Goal: Task Accomplishment & Management: Use online tool/utility

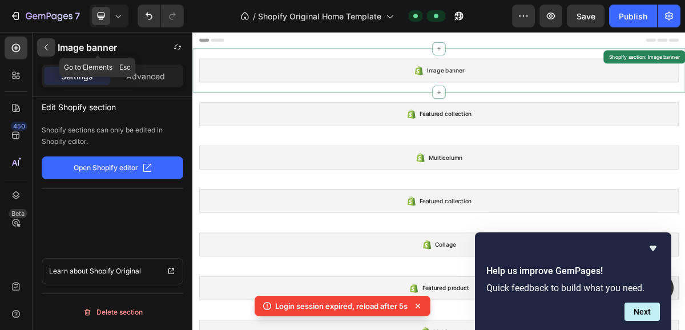
click at [50, 52] on button "button" at bounding box center [46, 47] width 18 height 18
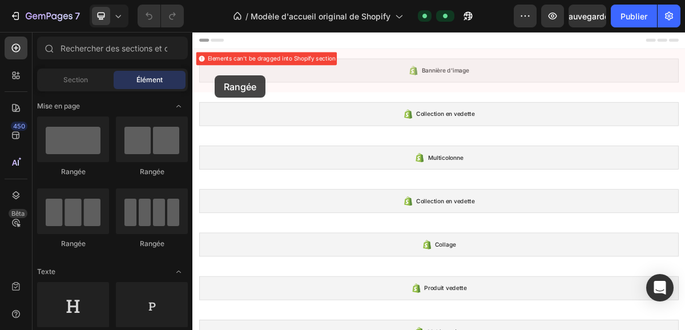
drag, startPoint x: 279, startPoint y: 182, endPoint x: 224, endPoint y: 93, distance: 104.6
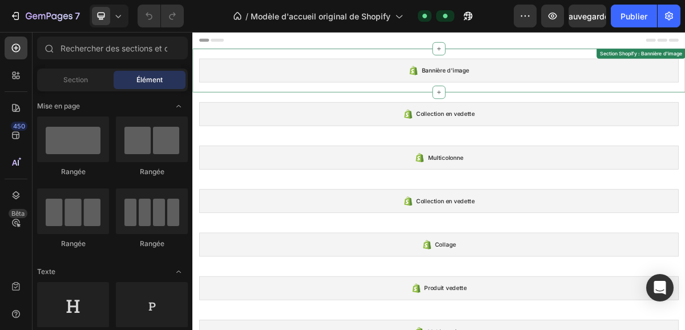
click at [224, 92] on div "Bannière d'image" at bounding box center [535, 85] width 667 height 33
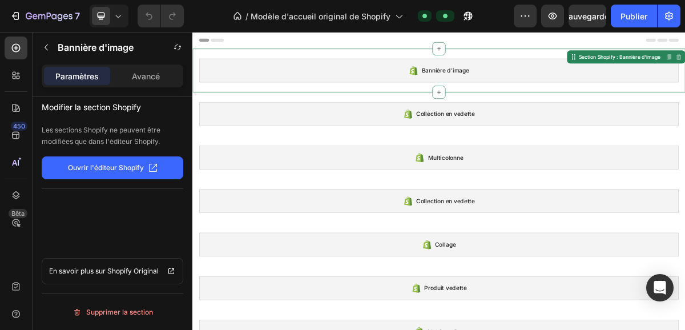
click at [224, 92] on div "Bannière d'image" at bounding box center [535, 85] width 667 height 33
click at [55, 42] on button "button" at bounding box center [46, 47] width 18 height 18
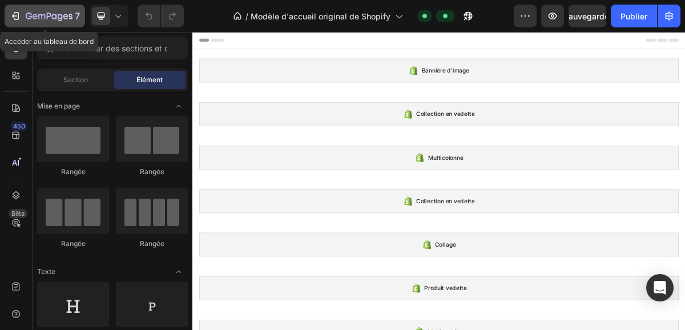
click at [37, 21] on icon "button" at bounding box center [49, 17] width 47 height 10
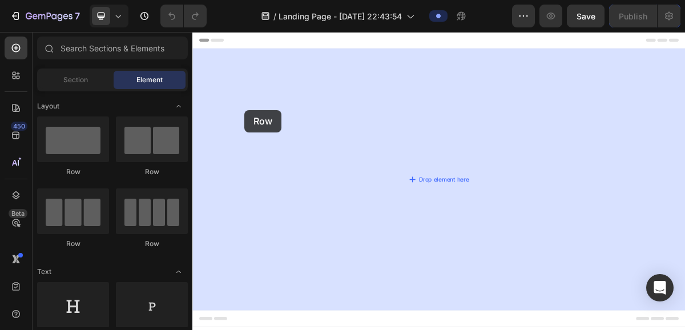
drag, startPoint x: 287, startPoint y: 165, endPoint x: 251, endPoint y: 131, distance: 49.7
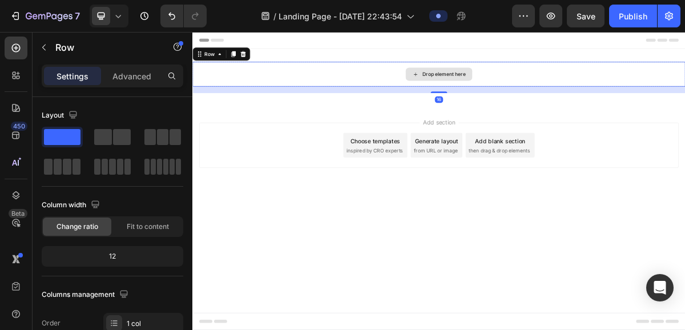
click at [358, 75] on div "Drop element here" at bounding box center [534, 91] width 685 height 34
click at [357, 80] on div "Drop element here" at bounding box center [534, 91] width 685 height 34
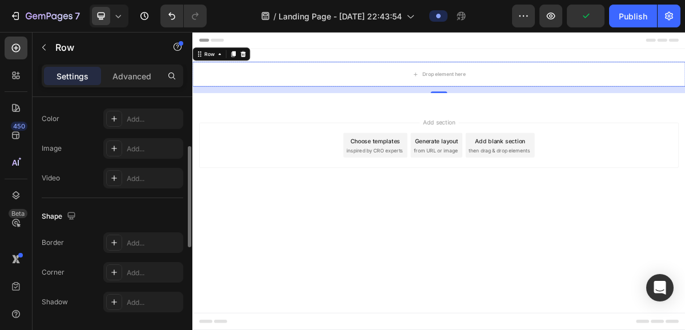
scroll to position [431, 0]
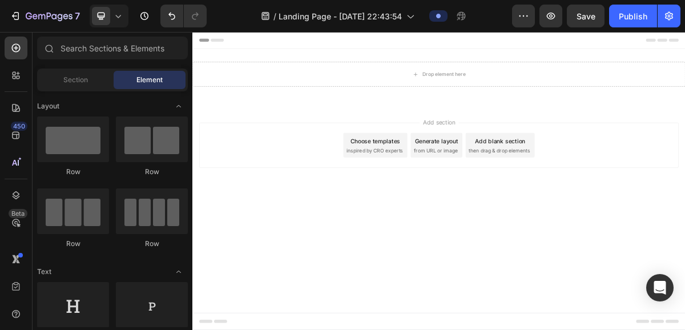
click at [430, 199] on span "inspired by CRO experts" at bounding box center [446, 197] width 78 height 10
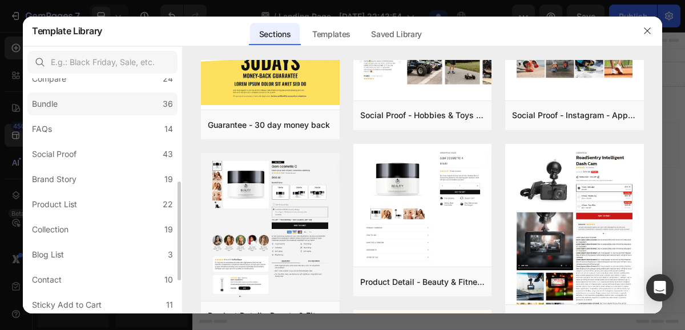
scroll to position [248, 0]
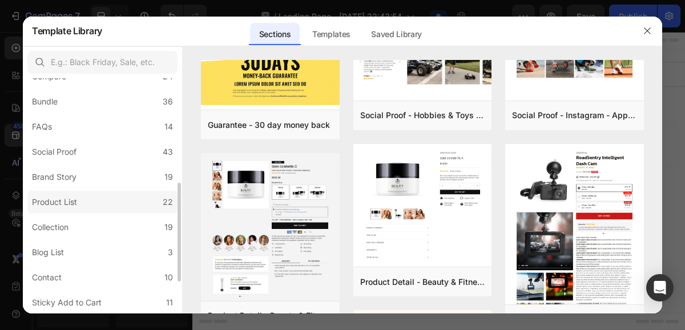
click at [145, 205] on label "Product List 22" at bounding box center [102, 202] width 150 height 23
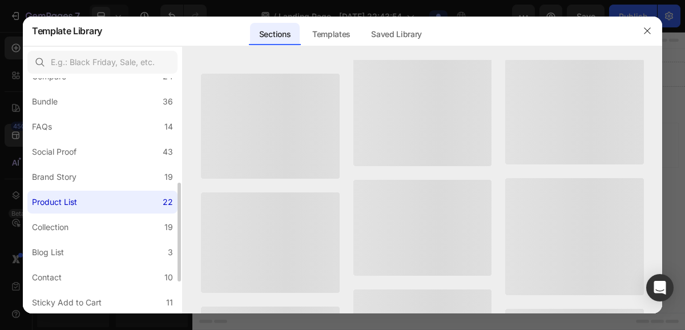
scroll to position [0, 0]
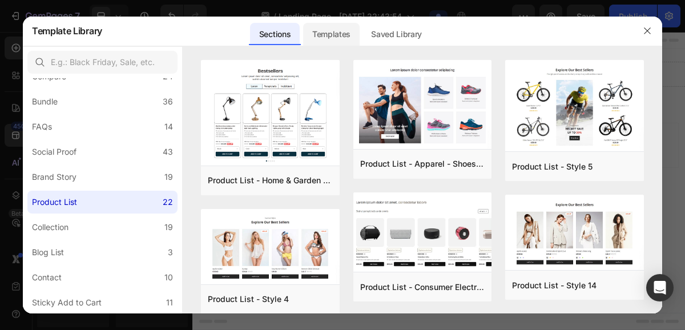
click at [338, 37] on div "Templates" at bounding box center [331, 34] width 57 height 23
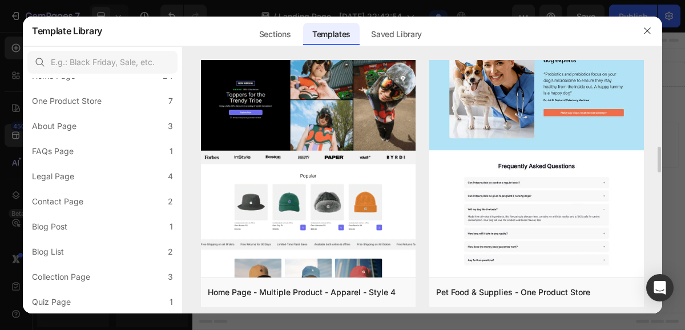
scroll to position [848, 0]
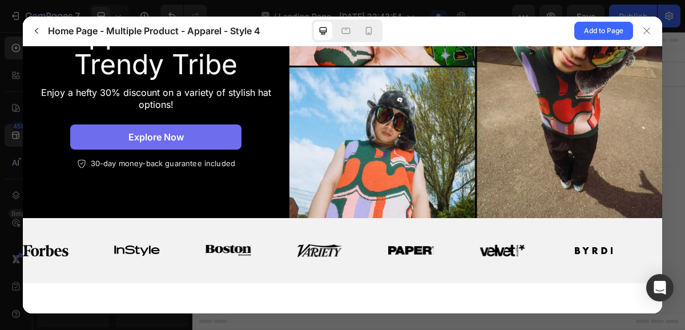
scroll to position [164, 0]
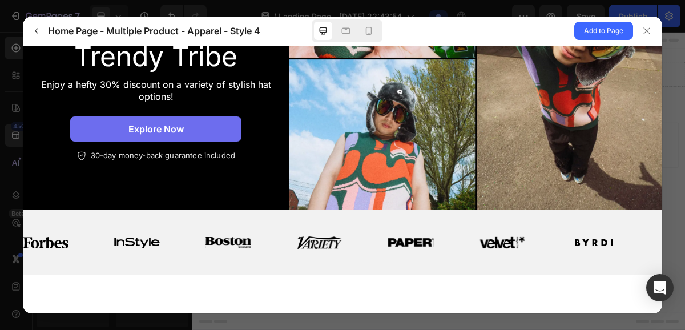
click at [627, 4] on div at bounding box center [342, 165] width 685 height 330
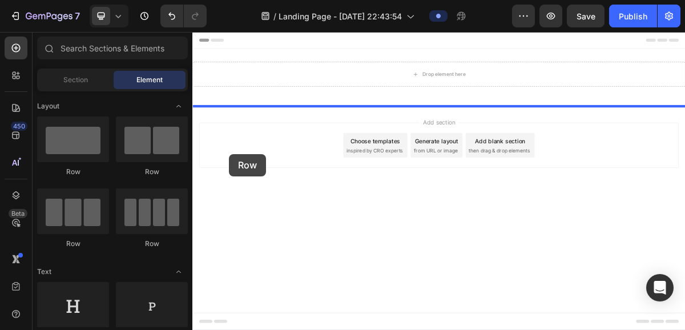
drag, startPoint x: 332, startPoint y: 187, endPoint x: 243, endPoint y: 202, distance: 89.8
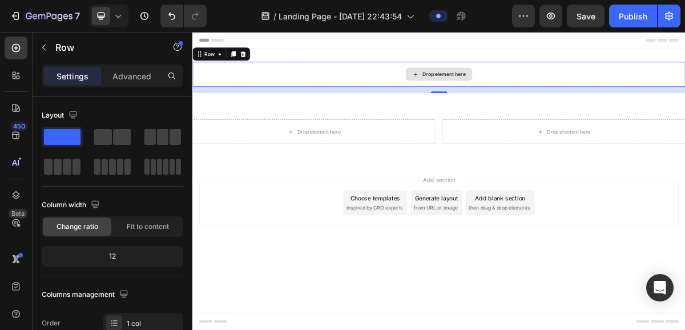
click at [324, 89] on div "Drop element here" at bounding box center [534, 91] width 685 height 34
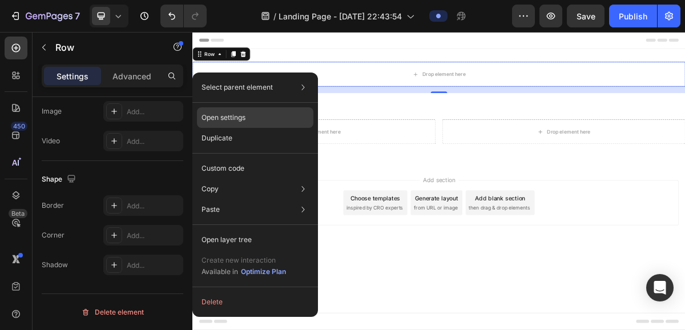
click at [260, 118] on div "Open settings" at bounding box center [255, 117] width 117 height 21
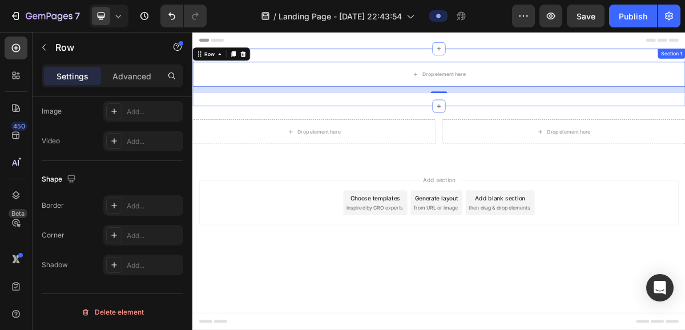
click at [467, 66] on div "Drop element here Row 16 Section 1" at bounding box center [534, 95] width 685 height 80
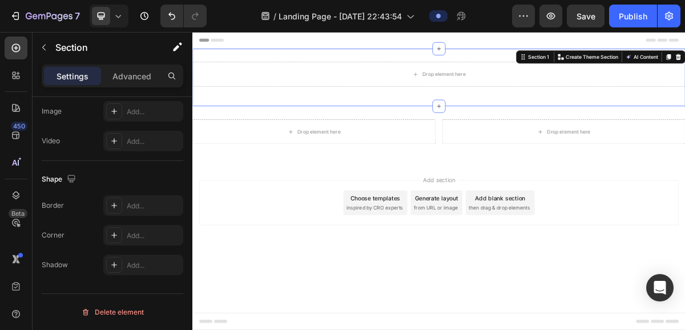
scroll to position [0, 0]
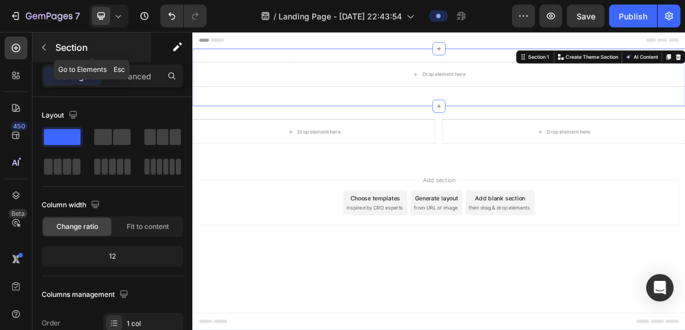
click at [65, 49] on p "Section" at bounding box center [102, 48] width 94 height 14
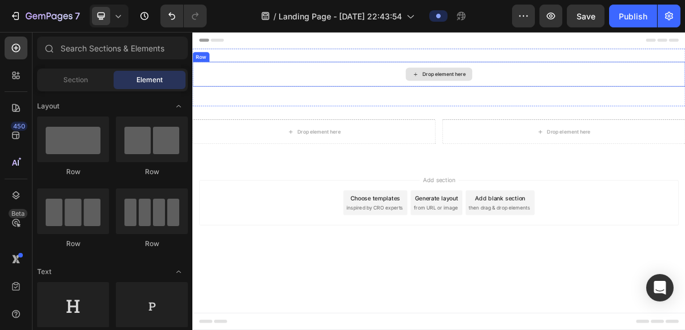
click at [274, 95] on div "Drop element here" at bounding box center [534, 91] width 685 height 34
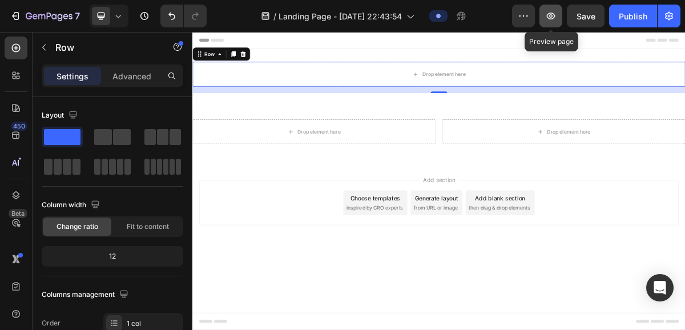
click at [559, 19] on button "button" at bounding box center [551, 16] width 23 height 23
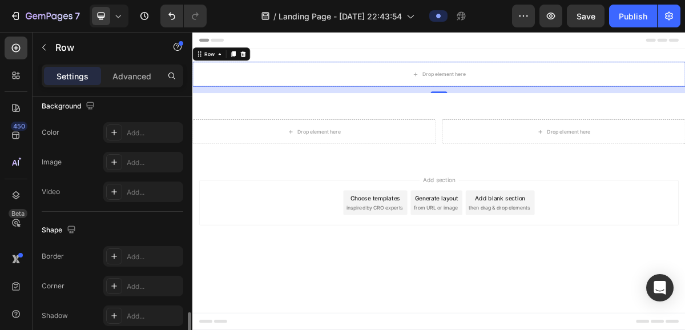
scroll to position [431, 0]
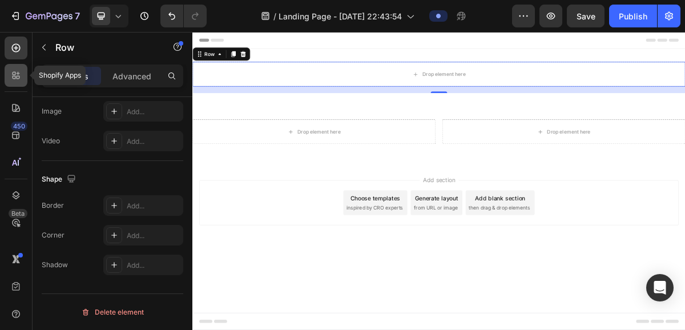
click at [26, 79] on div at bounding box center [16, 75] width 23 height 23
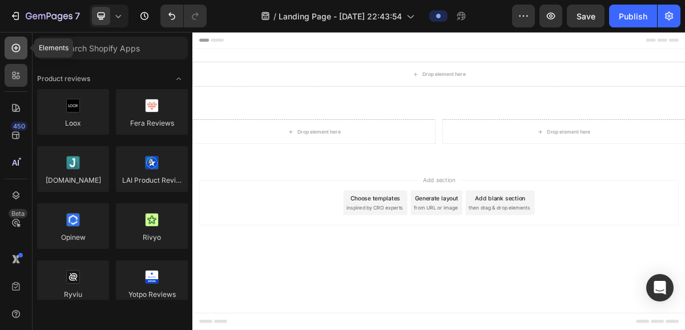
click at [25, 49] on div at bounding box center [16, 48] width 23 height 23
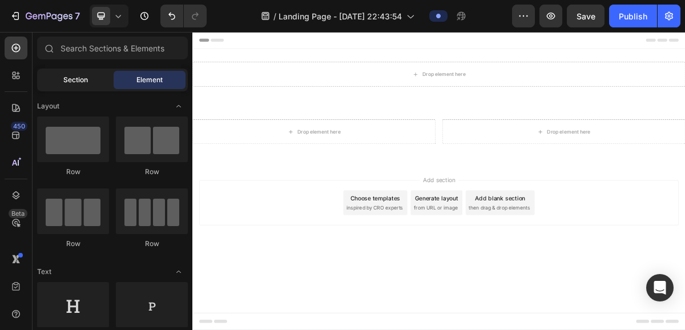
click at [68, 88] on div "Section" at bounding box center [75, 80] width 72 height 18
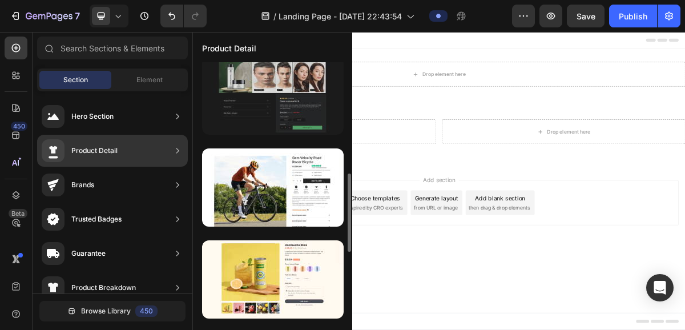
scroll to position [384, 0]
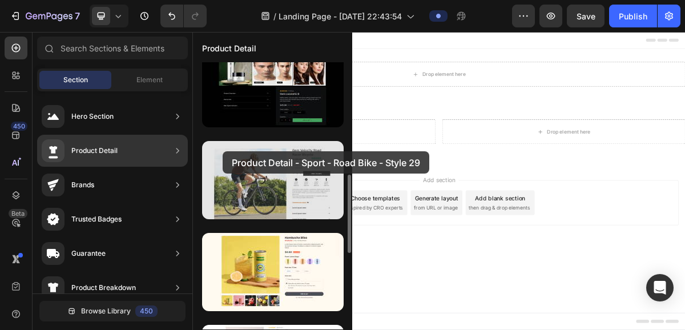
click at [223, 151] on div at bounding box center [273, 180] width 142 height 78
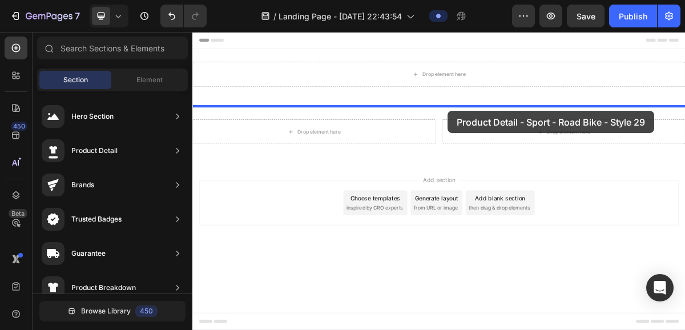
drag, startPoint x: 415, startPoint y: 183, endPoint x: 548, endPoint y: 143, distance: 138.6
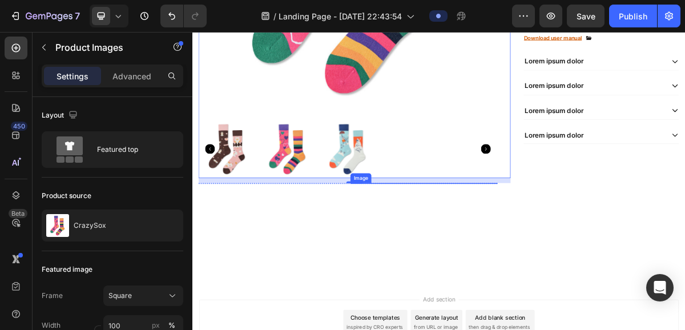
scroll to position [447, 0]
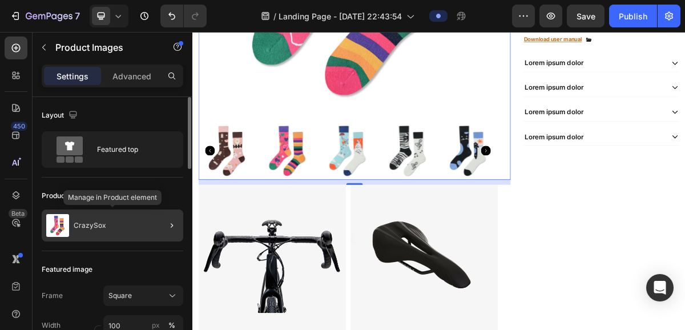
click at [129, 235] on div "CrazySox" at bounding box center [113, 226] width 142 height 32
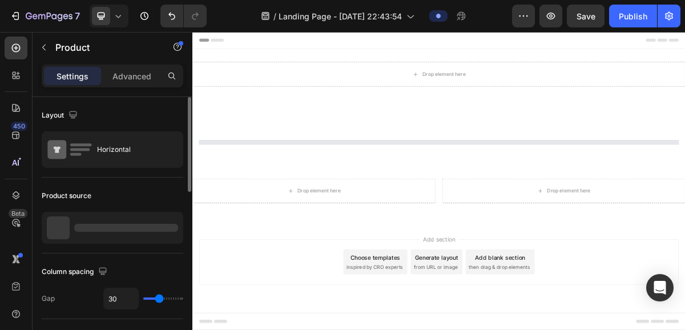
scroll to position [0, 0]
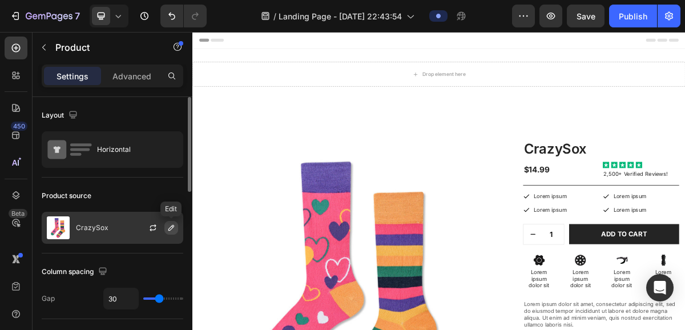
click at [168, 226] on icon "button" at bounding box center [171, 227] width 9 height 9
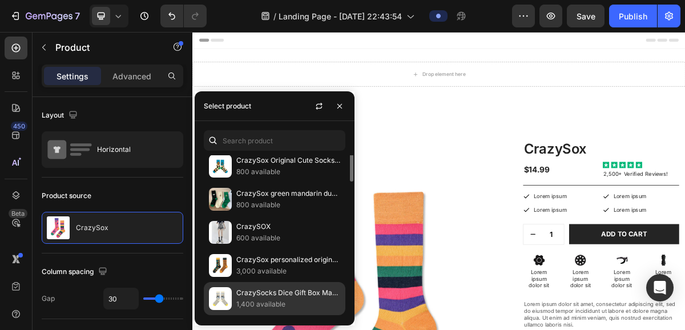
scroll to position [134, 0]
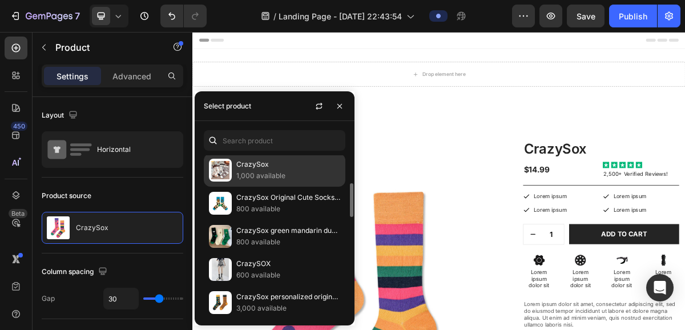
click at [264, 183] on div "CrazySox 1,000 available" at bounding box center [275, 170] width 142 height 33
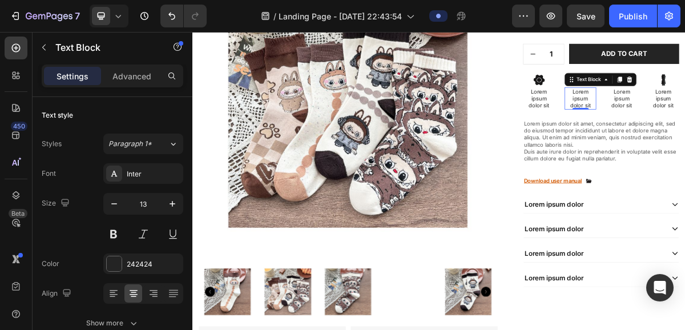
scroll to position [178, 0]
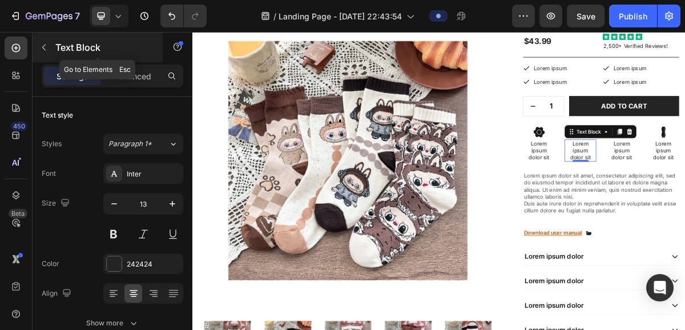
click at [57, 50] on p "Text Block" at bounding box center [103, 48] width 97 height 14
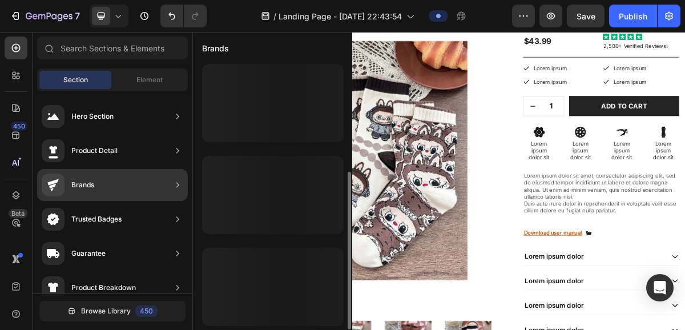
scroll to position [186, 0]
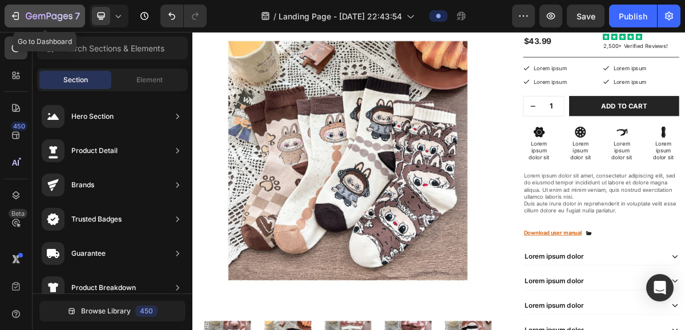
click at [22, 13] on div "7" at bounding box center [45, 16] width 70 height 14
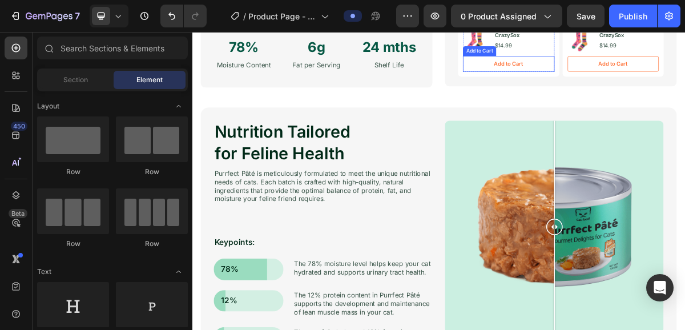
scroll to position [646, 0]
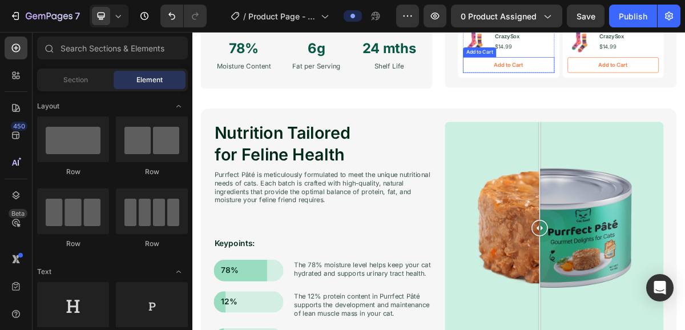
click at [676, 330] on div at bounding box center [696, 305] width 304 height 296
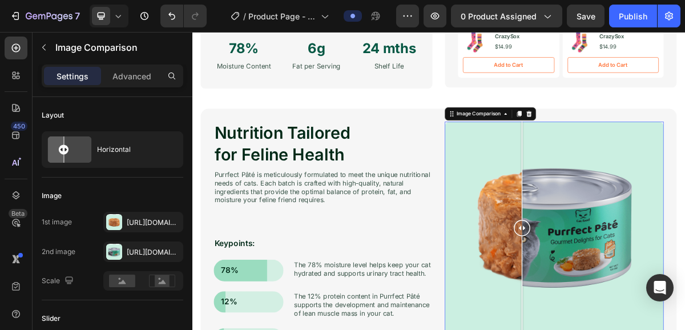
drag, startPoint x: 675, startPoint y: 306, endPoint x: 651, endPoint y: 317, distance: 26.3
click at [651, 316] on div at bounding box center [651, 305] width 23 height 296
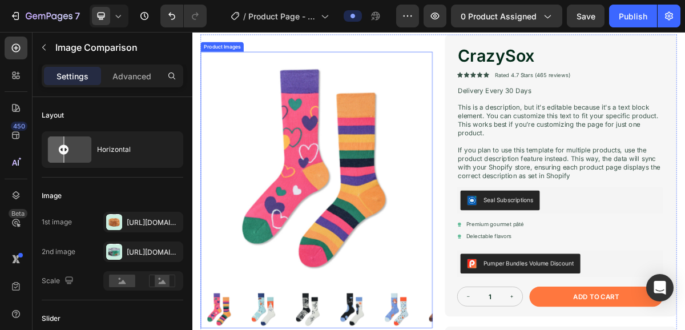
scroll to position [134, 0]
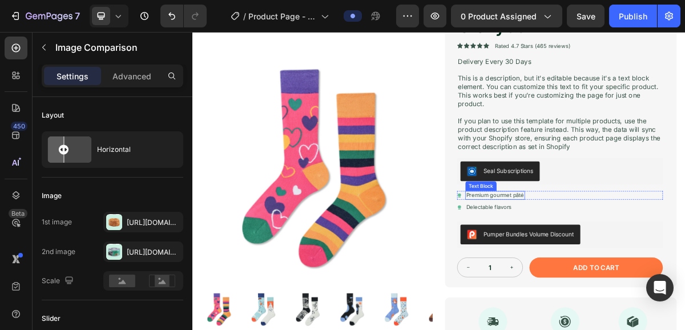
click at [650, 261] on p "Premium gourmet pâté" at bounding box center [613, 259] width 81 height 10
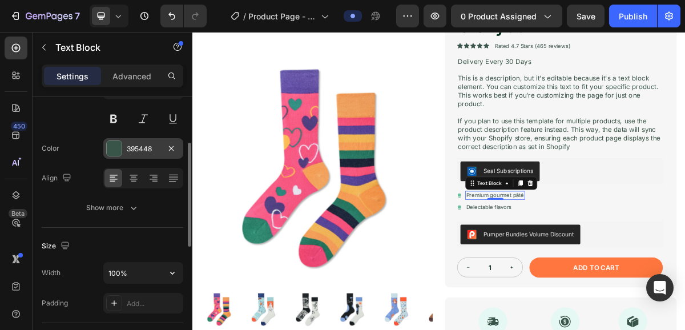
scroll to position [115, 0]
click at [649, 258] on p "Premium gourmet pâté" at bounding box center [613, 259] width 81 height 10
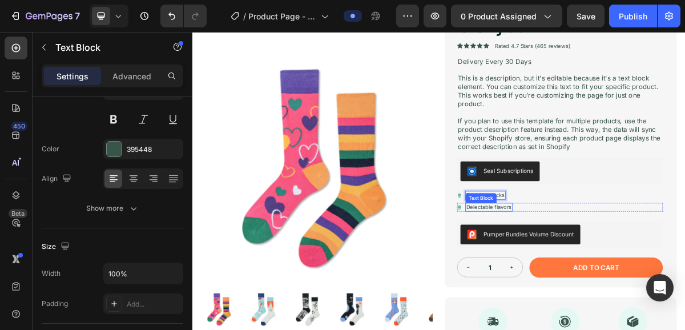
click at [621, 278] on p "Delectable flavors" at bounding box center [604, 276] width 63 height 10
click at [636, 275] on p "Delectable flavors" at bounding box center [604, 276] width 63 height 10
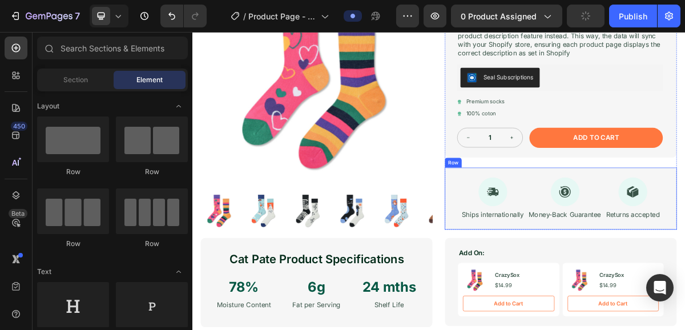
scroll to position [292, 0]
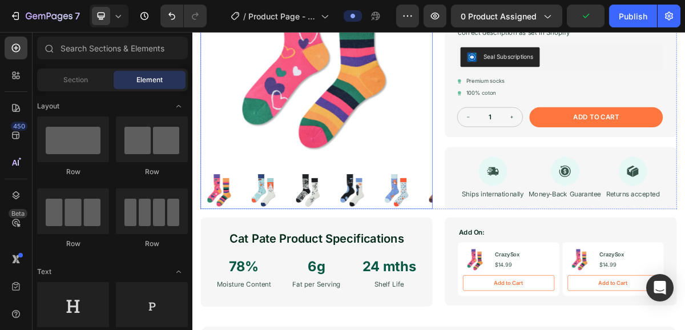
click at [483, 264] on img at bounding box center [477, 252] width 53 height 53
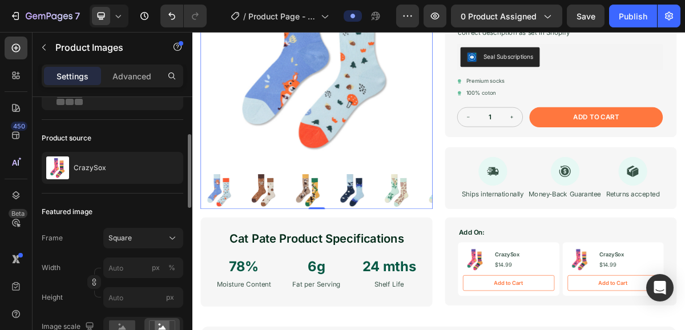
scroll to position [95, 0]
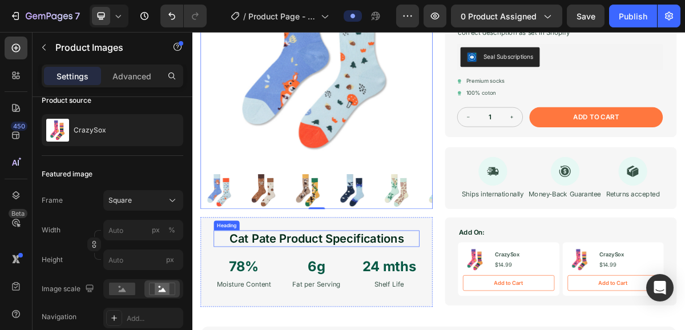
click at [327, 323] on h2 "Cat Pate Product Specifications" at bounding box center [365, 319] width 286 height 23
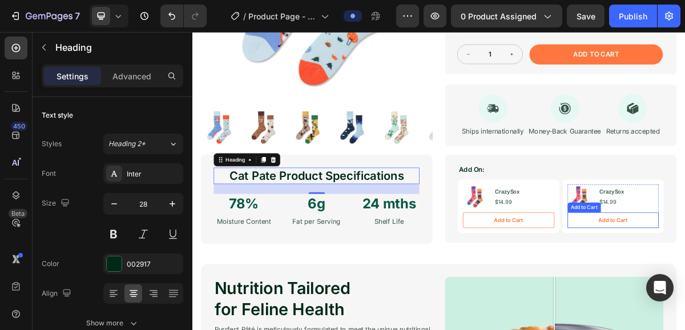
scroll to position [387, 0]
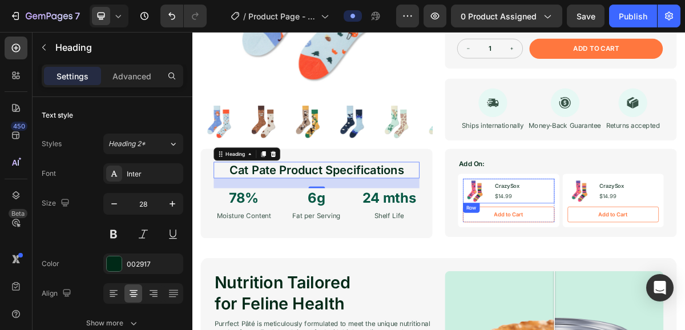
click at [681, 258] on div "Product Images CrazySox Product Title $14.99 Product Price Product Price Row" at bounding box center [632, 253] width 127 height 34
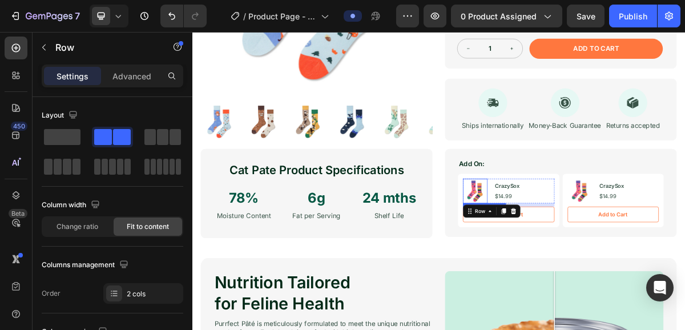
click at [594, 259] on img at bounding box center [586, 253] width 34 height 34
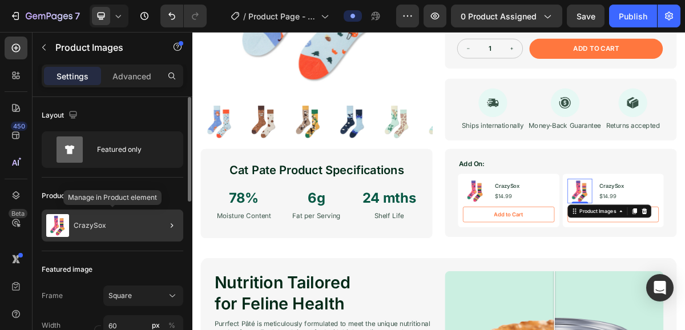
click at [150, 231] on div "CrazySox" at bounding box center [113, 226] width 142 height 32
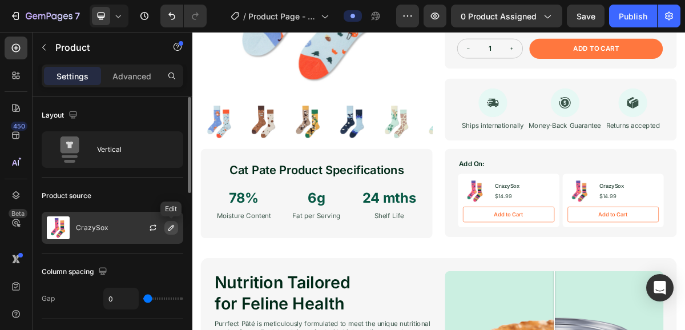
click at [171, 226] on icon "button" at bounding box center [171, 228] width 6 height 6
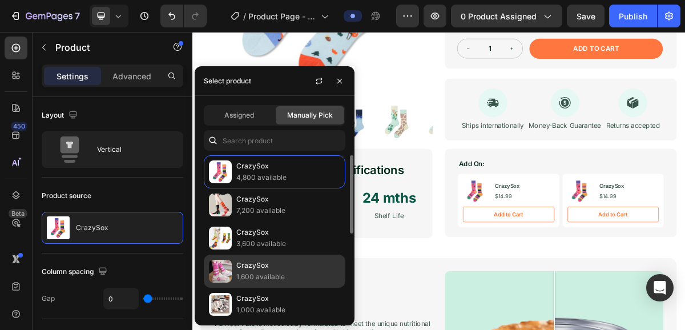
click at [249, 260] on p "CrazySox" at bounding box center [288, 265] width 104 height 11
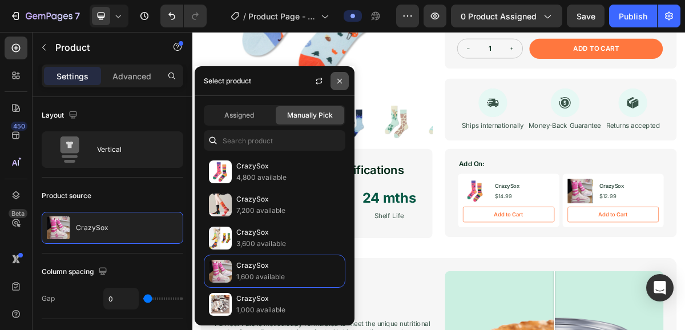
click at [346, 84] on button "button" at bounding box center [340, 81] width 18 height 18
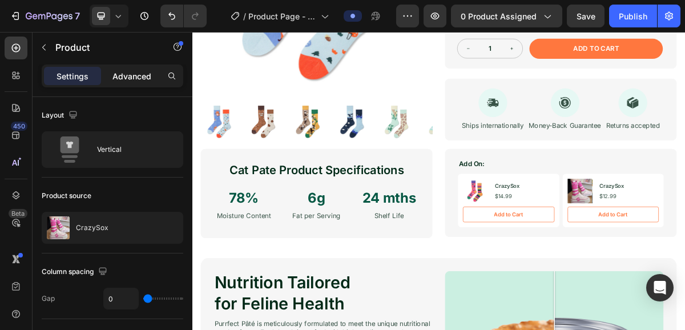
click at [117, 73] on p "Advanced" at bounding box center [132, 76] width 39 height 12
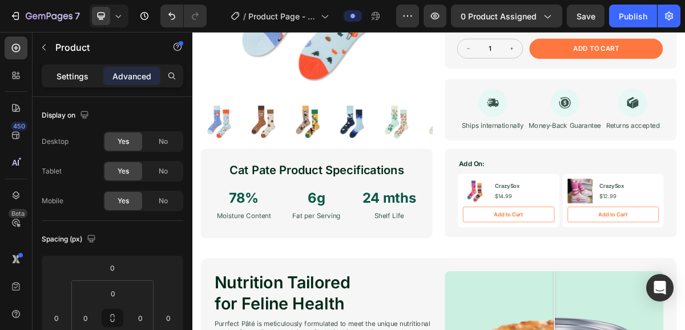
click at [80, 81] on p "Settings" at bounding box center [73, 76] width 32 height 12
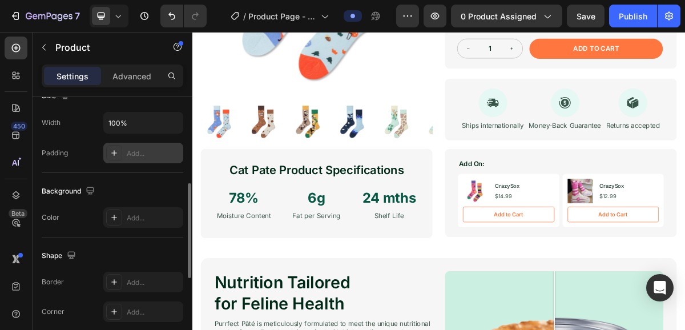
scroll to position [240, 0]
click at [155, 156] on div "Add..." at bounding box center [154, 155] width 54 height 10
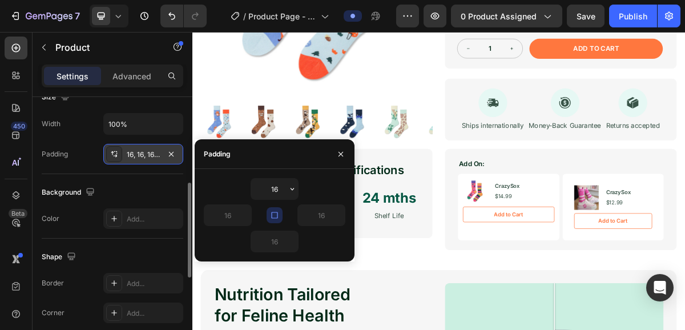
click at [155, 156] on div "16, 16, 16, 16" at bounding box center [143, 155] width 33 height 10
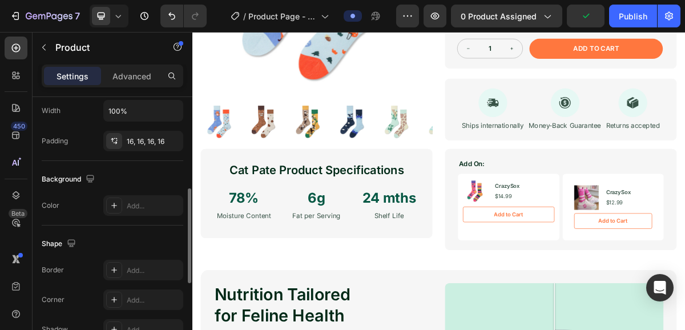
scroll to position [256, 0]
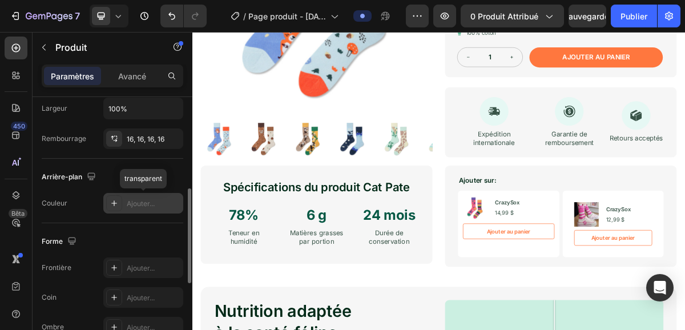
click at [125, 206] on div "Ajouter..." at bounding box center [143, 203] width 80 height 21
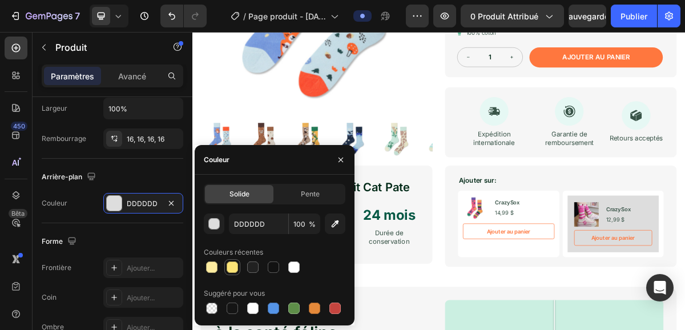
click at [235, 262] on div at bounding box center [232, 267] width 11 height 11
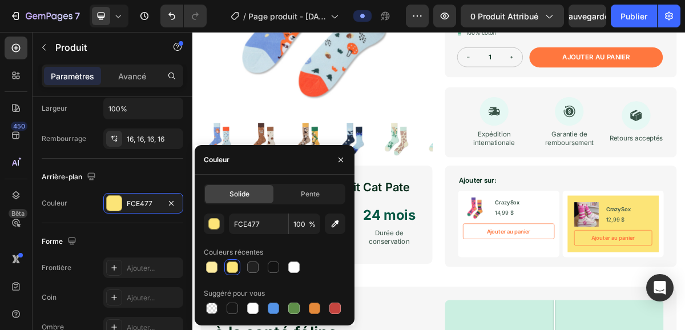
click at [235, 262] on div at bounding box center [232, 267] width 11 height 11
click at [279, 268] on div at bounding box center [273, 267] width 11 height 11
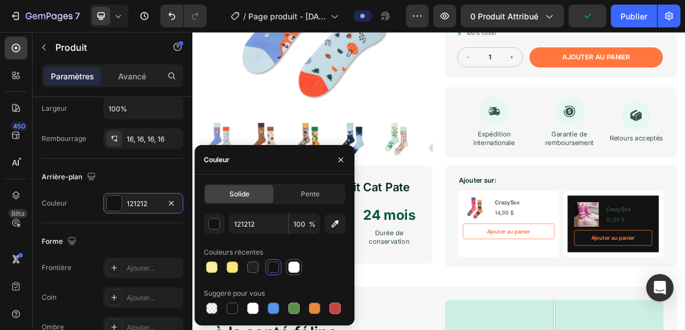
click at [295, 268] on div at bounding box center [293, 267] width 11 height 11
type input "FFFFFF"
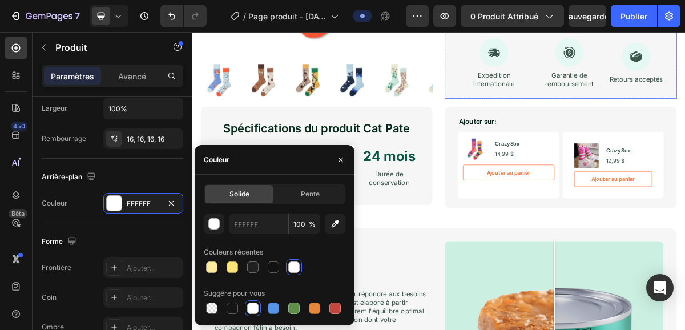
scroll to position [472, 0]
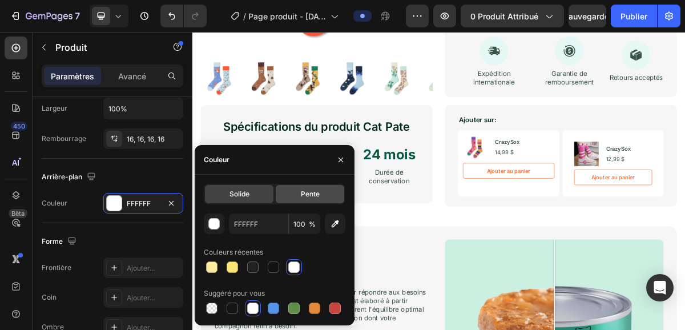
click at [304, 188] on div "Pente" at bounding box center [310, 194] width 69 height 18
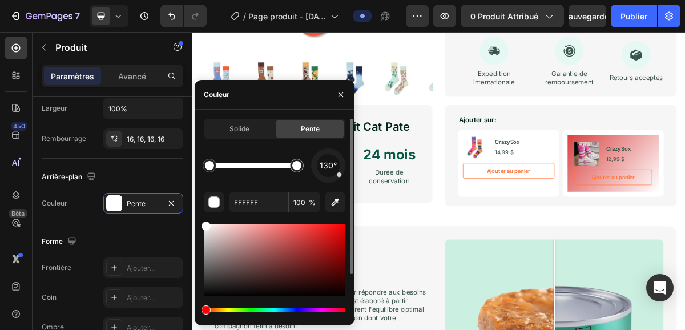
click at [302, 234] on div at bounding box center [275, 260] width 142 height 73
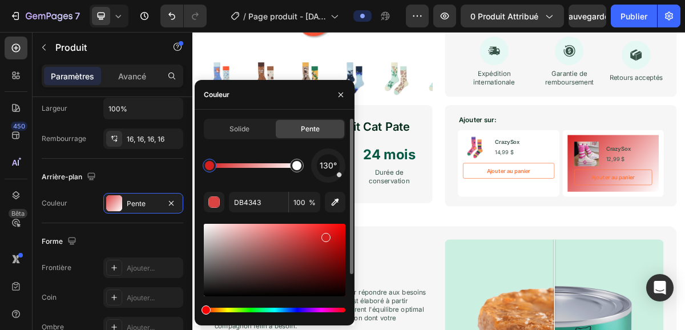
click at [325, 235] on div at bounding box center [275, 260] width 142 height 73
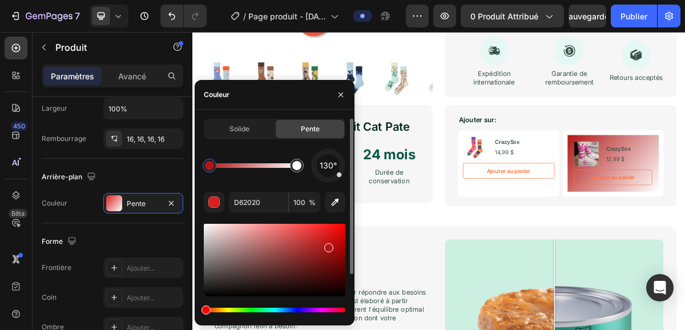
click at [327, 246] on div at bounding box center [275, 260] width 142 height 73
type input "B21717"
click at [339, 98] on icon "button" at bounding box center [340, 94] width 9 height 9
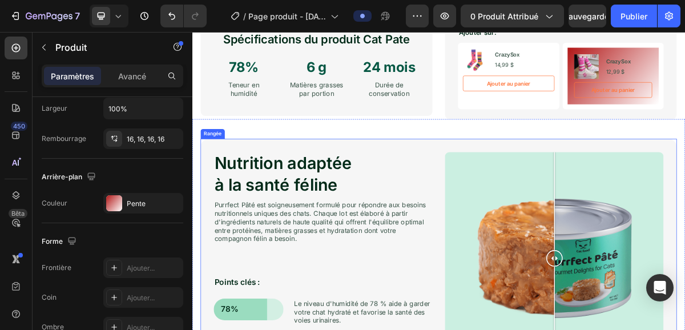
scroll to position [611, 0]
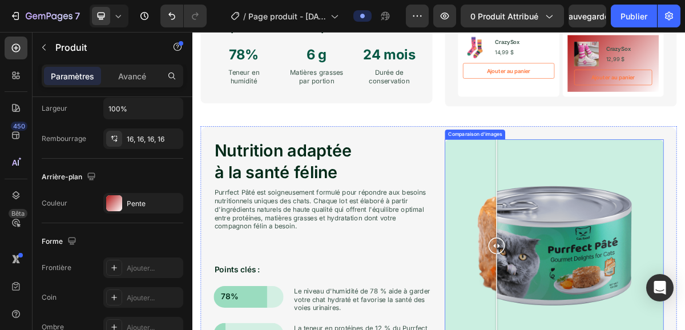
click at [616, 270] on div at bounding box center [696, 330] width 304 height 296
click at [571, 263] on div at bounding box center [696, 330] width 304 height 296
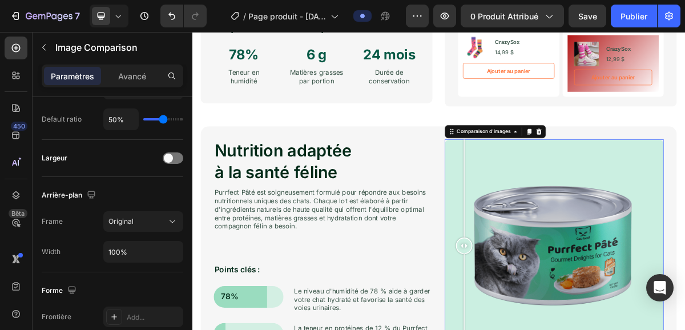
click at [571, 263] on div at bounding box center [570, 250] width 1 height 137
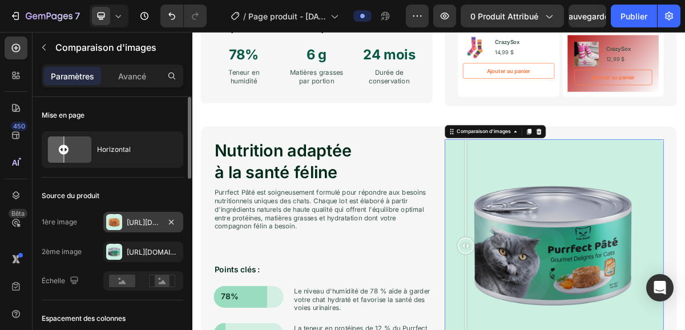
click at [153, 230] on div "[URL][DOMAIN_NAME]" at bounding box center [143, 222] width 80 height 21
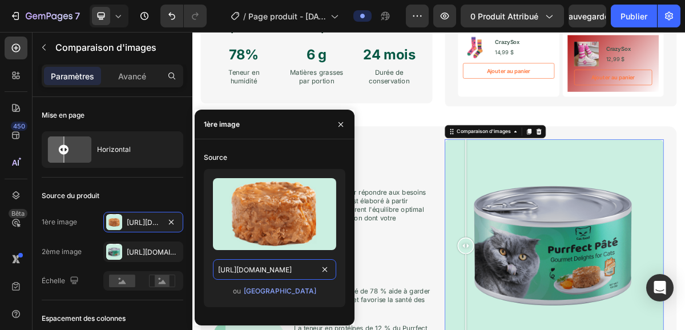
click at [290, 264] on input "[URL][DOMAIN_NAME]" at bounding box center [274, 269] width 123 height 21
click at [287, 290] on font "[GEOGRAPHIC_DATA]" at bounding box center [280, 291] width 73 height 9
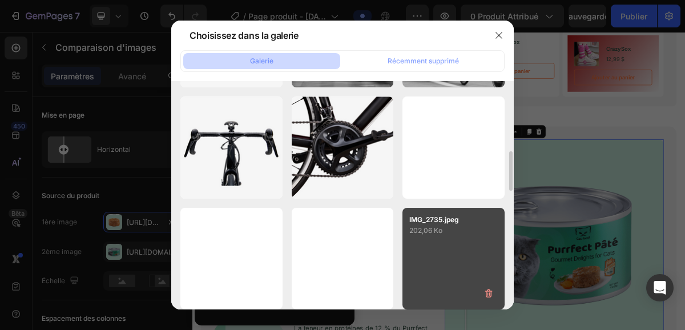
scroll to position [624, 0]
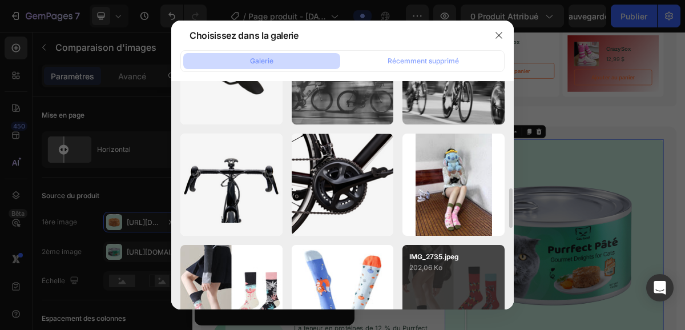
click at [0, 0] on div "IMG_2790.jpeg 322,61 Ko" at bounding box center [0, 0] width 0 height 0
type input "[URL][DOMAIN_NAME]"
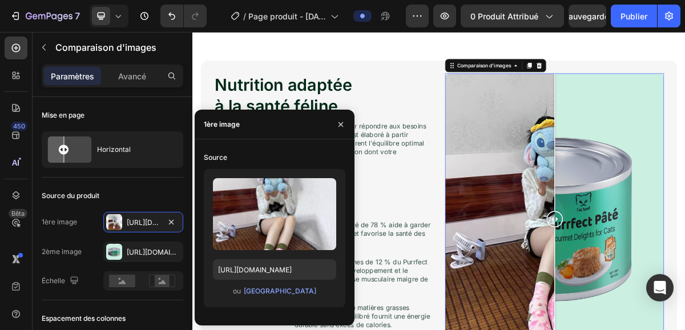
scroll to position [721, 0]
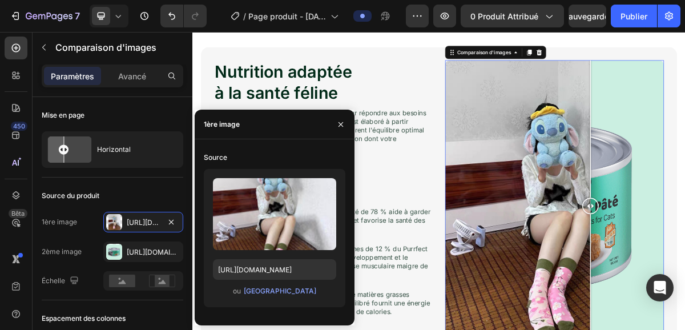
click at [685, 238] on div at bounding box center [696, 274] width 304 height 406
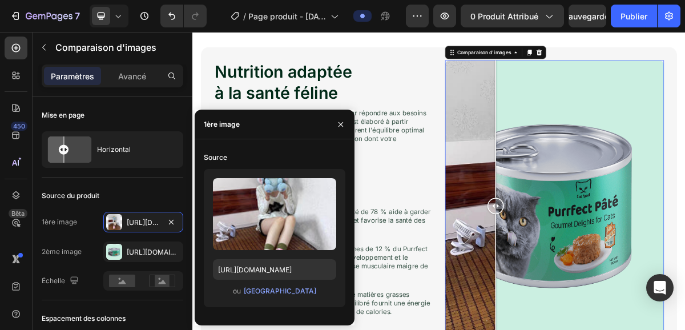
drag, startPoint x: 746, startPoint y: 238, endPoint x: 616, endPoint y: 283, distance: 138.0
click at [615, 282] on div at bounding box center [614, 274] width 23 height 406
click at [124, 252] on div "[URL][DOMAIN_NAME]" at bounding box center [143, 252] width 80 height 21
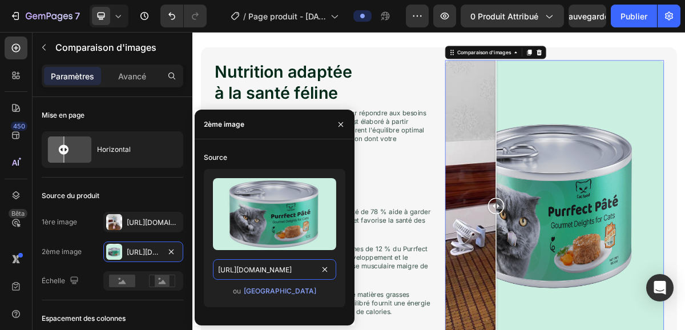
click at [263, 274] on input "[URL][DOMAIN_NAME]" at bounding box center [274, 269] width 123 height 21
click at [282, 291] on font "[GEOGRAPHIC_DATA]" at bounding box center [280, 291] width 73 height 9
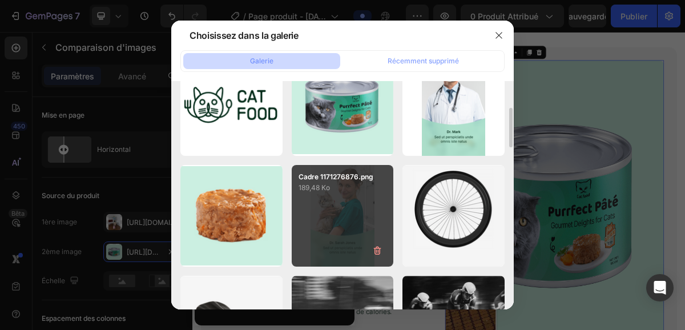
scroll to position [339, 0]
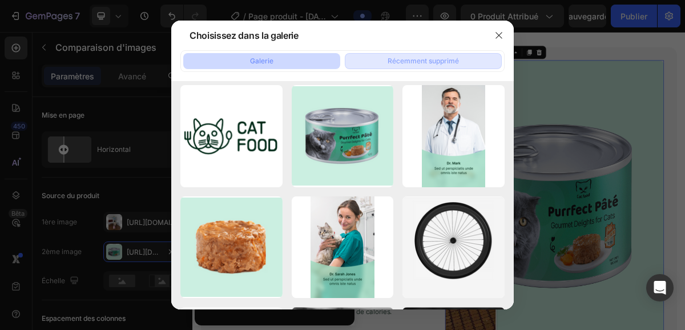
click at [395, 54] on button "Récemment supprimé" at bounding box center [423, 61] width 157 height 16
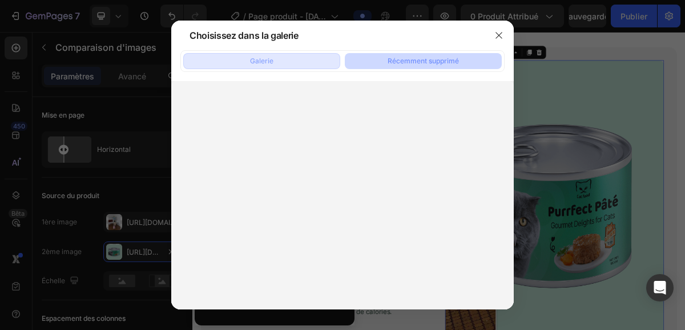
click at [279, 64] on button "Galerie" at bounding box center [261, 61] width 157 height 16
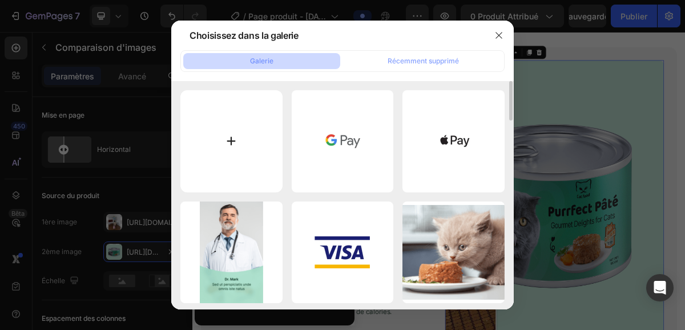
click at [271, 157] on input "file" at bounding box center [231, 141] width 102 height 102
type input "C:\fakepath\IMG_2828.jpeg"
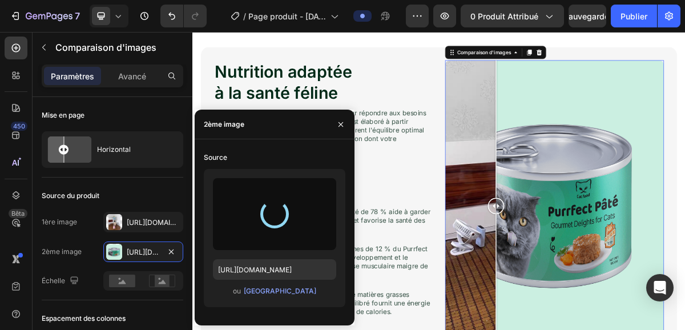
type input "[URL][DOMAIN_NAME]"
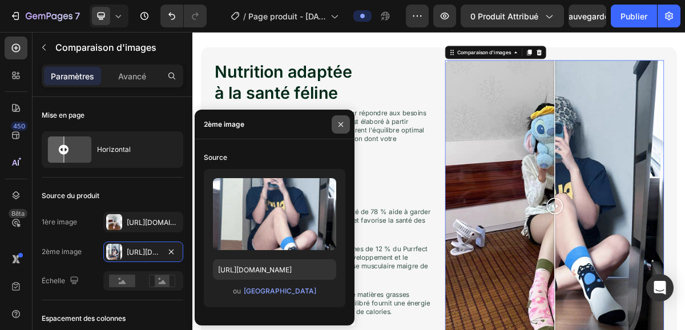
click at [340, 124] on icon "button" at bounding box center [341, 124] width 5 height 5
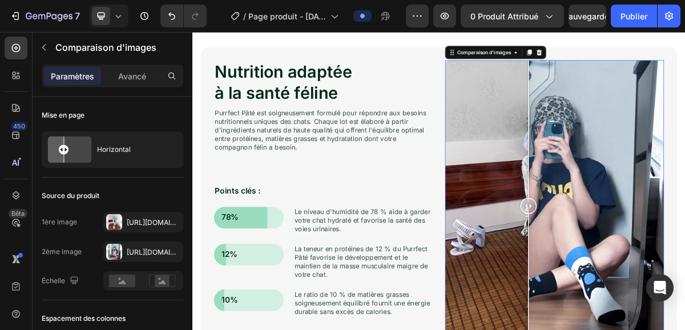
drag, startPoint x: 697, startPoint y: 277, endPoint x: 659, endPoint y: 318, distance: 56.2
click at [659, 318] on div at bounding box center [659, 274] width 23 height 406
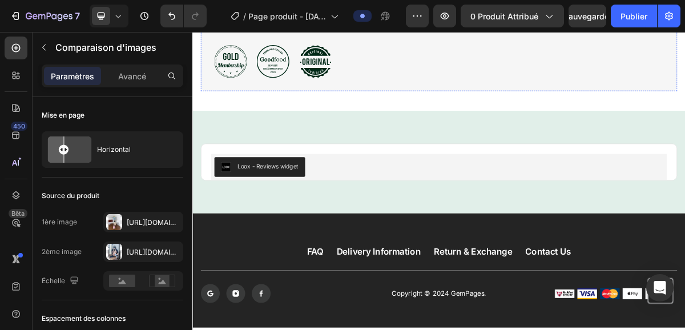
scroll to position [1898, 0]
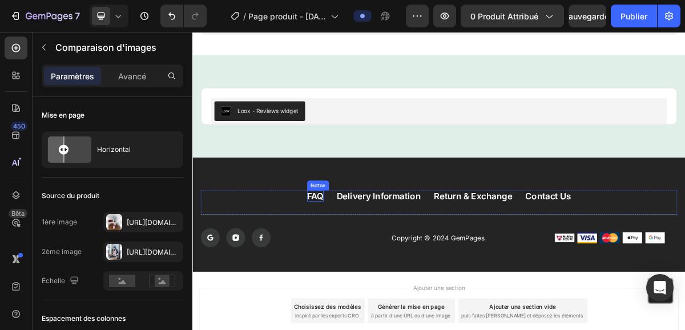
click at [356, 263] on p "FAQ" at bounding box center [363, 259] width 23 height 15
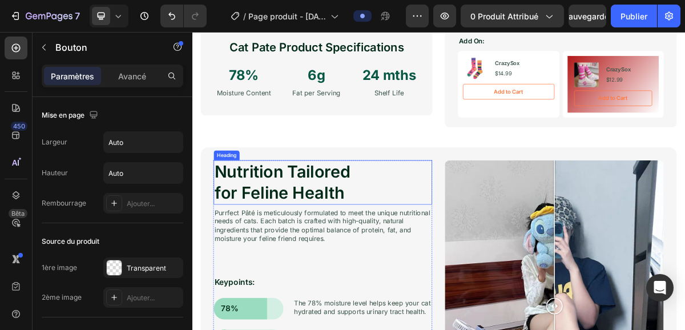
scroll to position [561, 0]
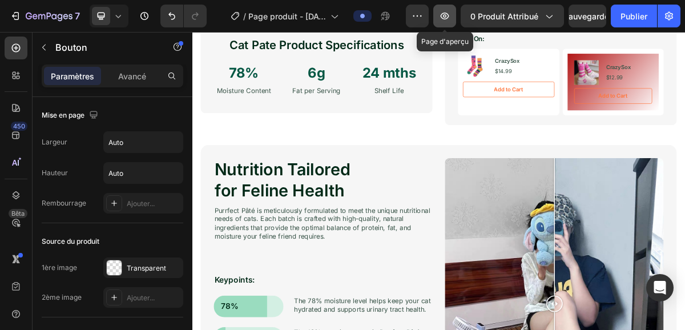
click at [451, 16] on button "button" at bounding box center [445, 16] width 23 height 23
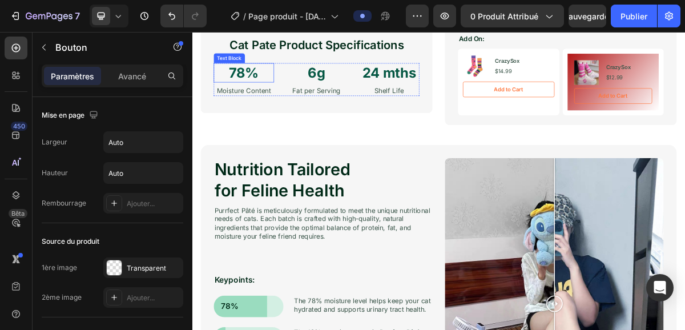
scroll to position [568, 0]
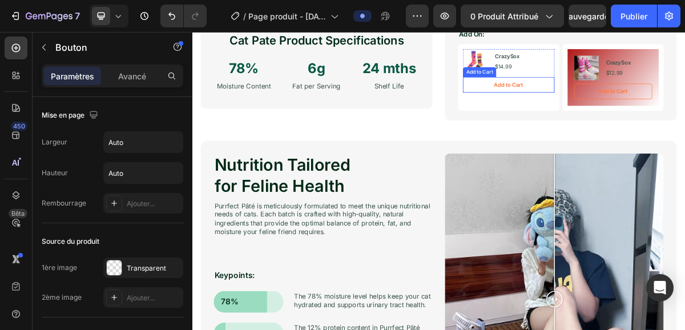
click at [601, 105] on button "Add to Cart" at bounding box center [632, 106] width 127 height 22
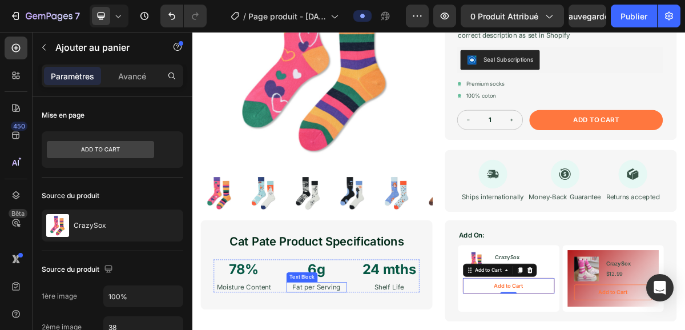
scroll to position [276, 0]
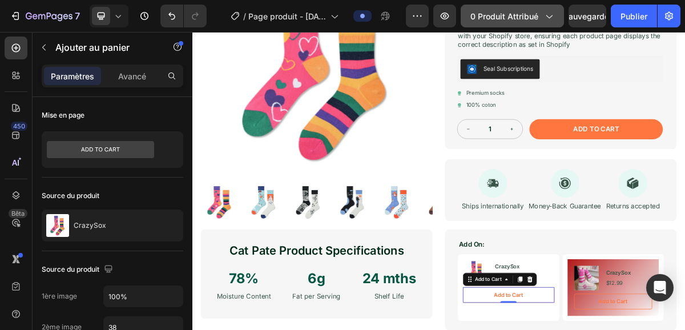
click at [543, 18] on div "0 produit attribué" at bounding box center [513, 16] width 84 height 12
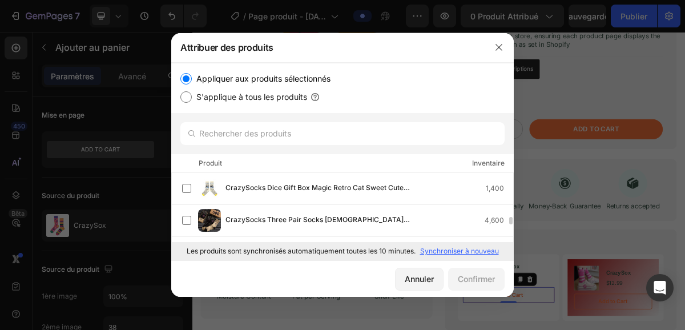
scroll to position [42, 0]
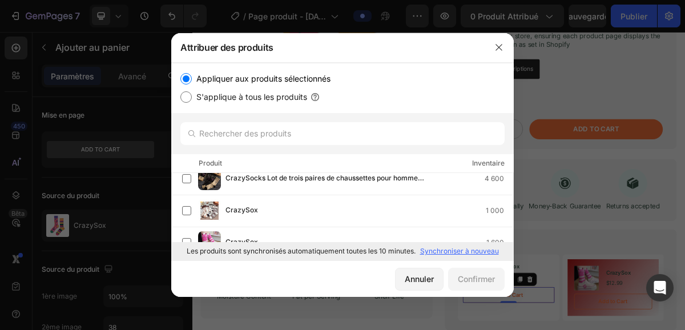
click at [190, 96] on input "S'applique à tous les produits" at bounding box center [185, 96] width 11 height 11
radio input "true"
click at [490, 270] on button "Confirmer" at bounding box center [476, 279] width 57 height 23
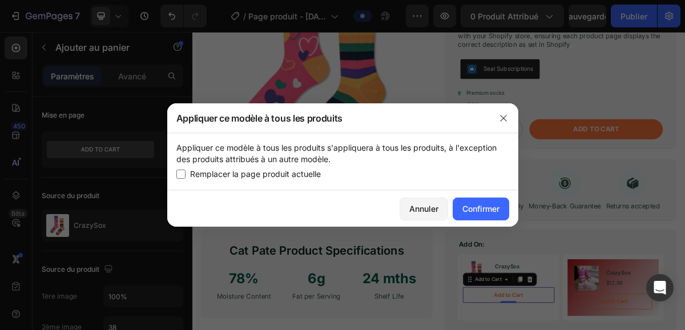
click at [295, 174] on font "Remplacer la page produit actuelle" at bounding box center [255, 174] width 131 height 10
checkbox input "true"
click at [506, 208] on button "Confirmer" at bounding box center [481, 209] width 57 height 23
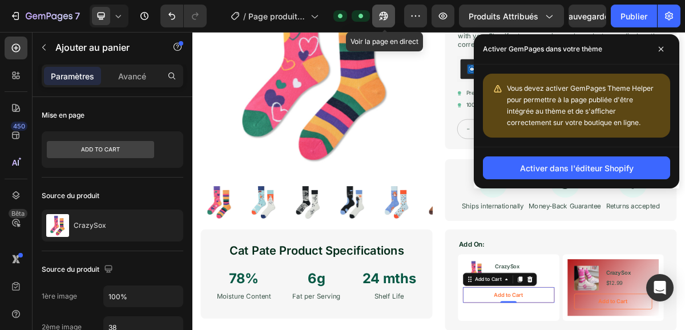
click at [387, 12] on icon "button" at bounding box center [383, 15] width 11 height 11
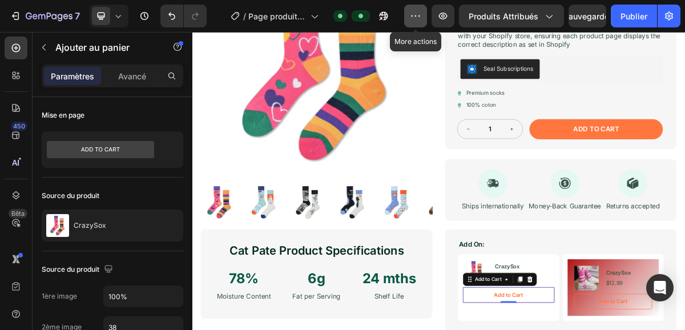
click at [412, 14] on icon "button" at bounding box center [415, 15] width 11 height 11
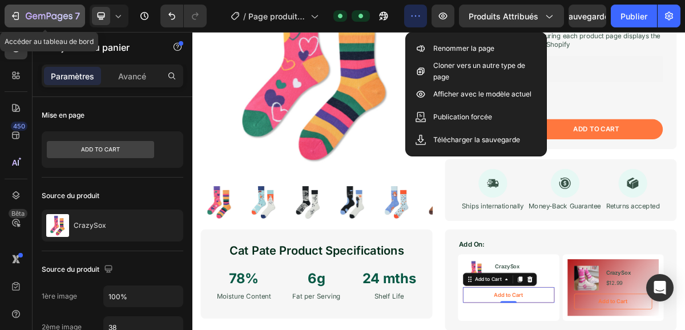
click at [17, 14] on icon "button" at bounding box center [15, 15] width 11 height 11
